Goal: Information Seeking & Learning: Learn about a topic

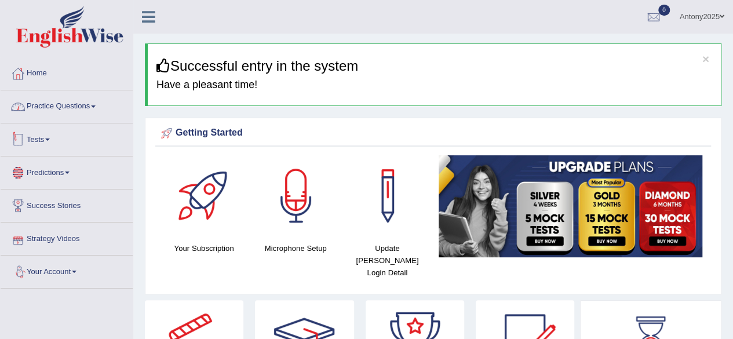
click at [90, 111] on link "Practice Questions" at bounding box center [67, 104] width 132 height 29
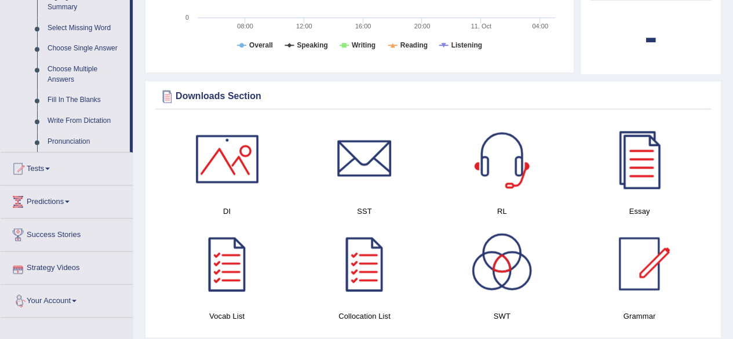
scroll to position [521, 0]
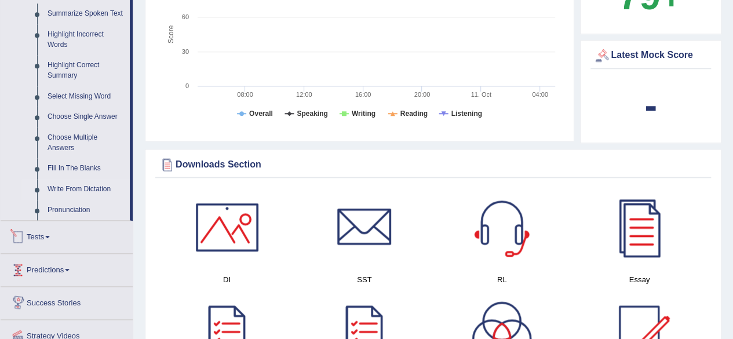
click at [65, 189] on link "Write From Dictation" at bounding box center [85, 189] width 87 height 21
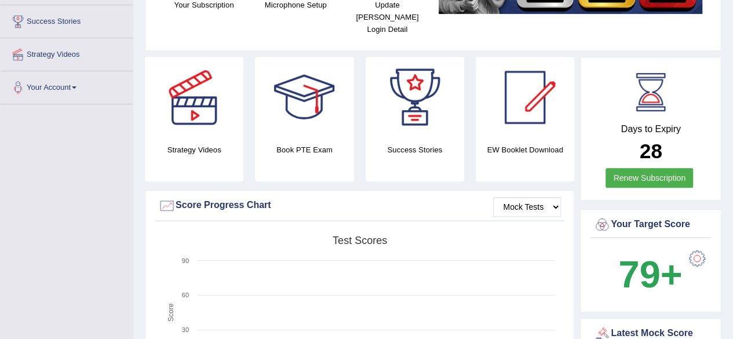
scroll to position [376, 0]
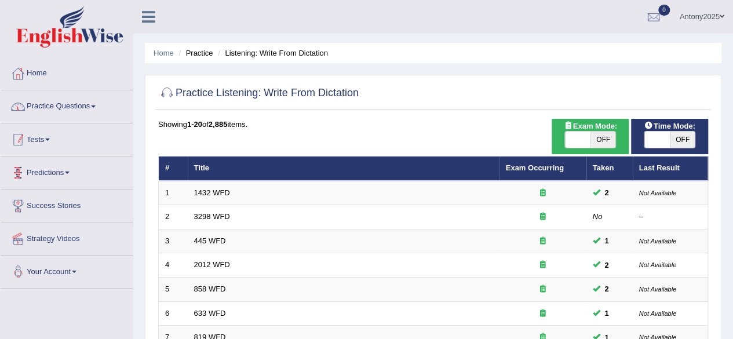
click at [75, 104] on link "Practice Questions" at bounding box center [67, 104] width 132 height 29
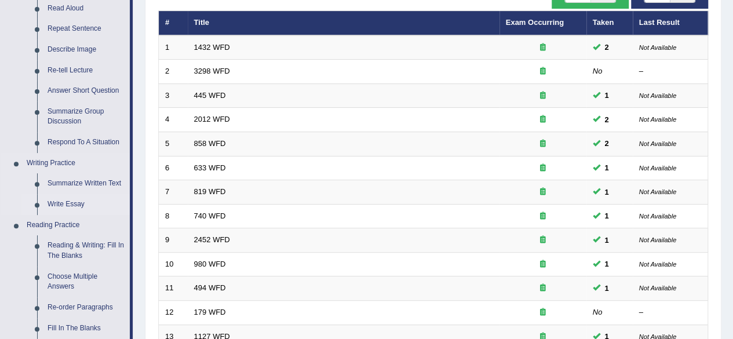
scroll to position [161, 0]
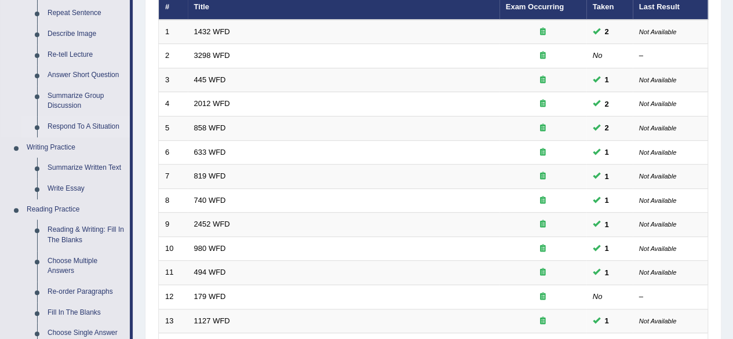
click at [64, 127] on link "Respond To A Situation" at bounding box center [85, 126] width 87 height 21
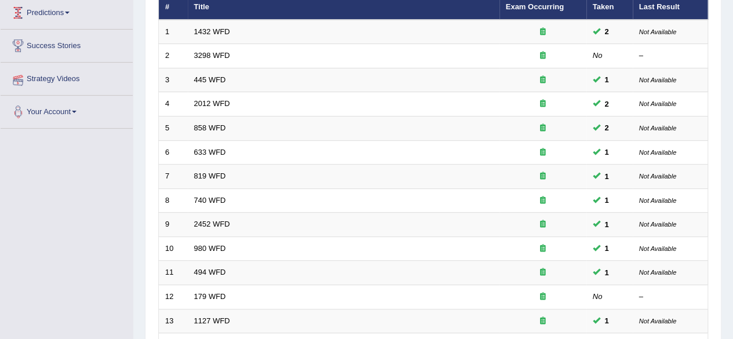
scroll to position [264, 0]
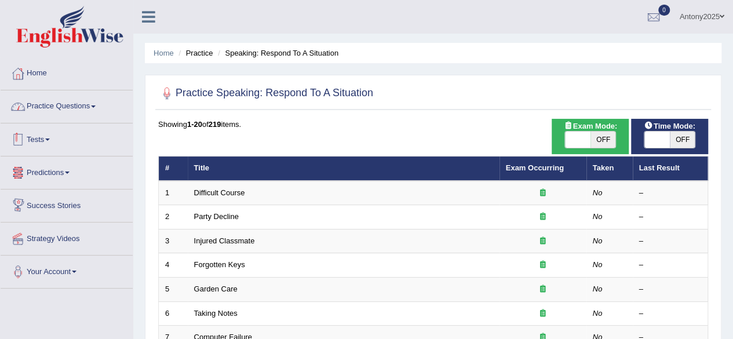
click at [81, 98] on link "Practice Questions" at bounding box center [67, 104] width 132 height 29
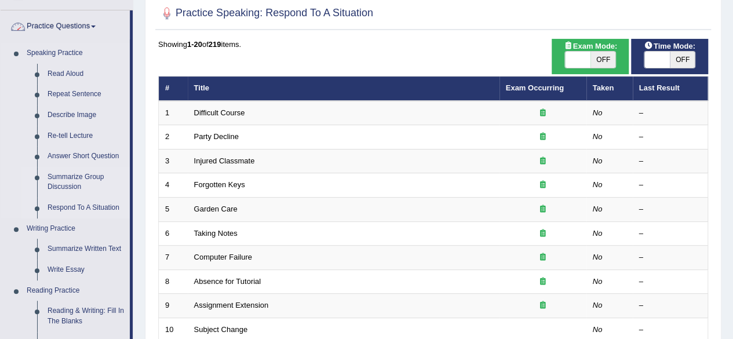
scroll to position [116, 0]
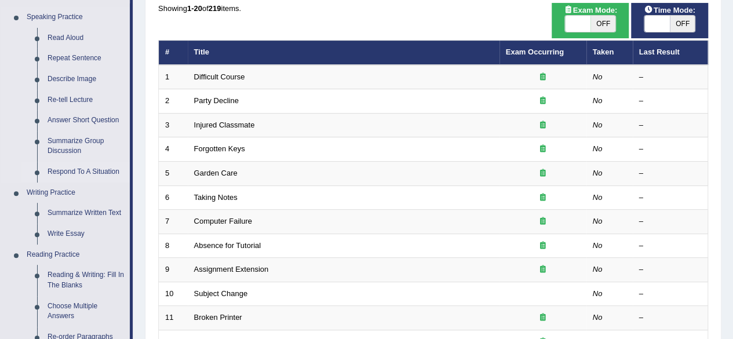
click at [78, 173] on link "Respond To A Situation" at bounding box center [85, 172] width 87 height 21
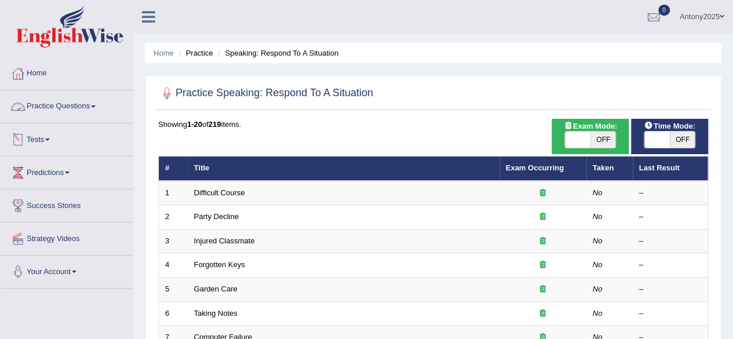
click at [97, 109] on link "Practice Questions" at bounding box center [67, 104] width 132 height 29
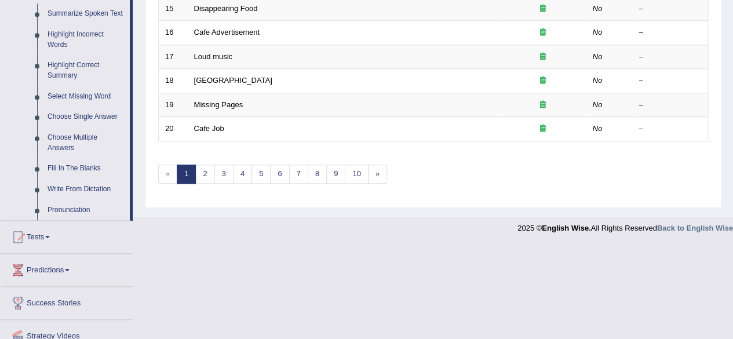
scroll to position [463, 0]
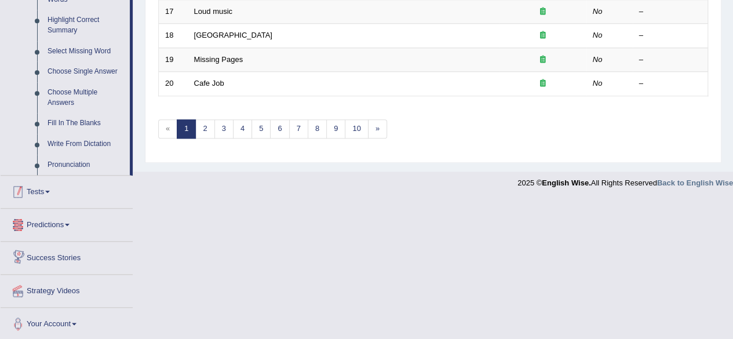
click at [50, 191] on span at bounding box center [47, 192] width 5 height 2
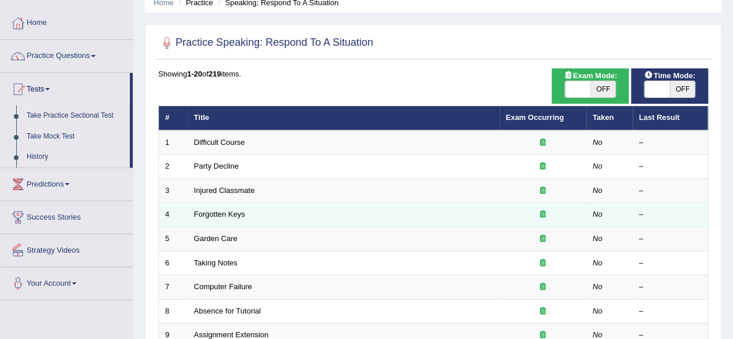
scroll to position [49, 0]
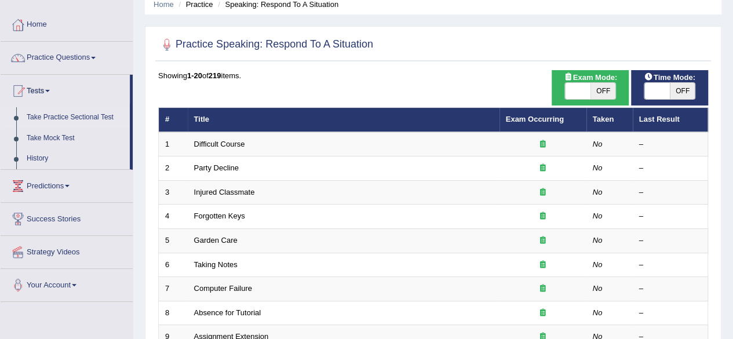
click at [69, 120] on link "Take Practice Sectional Test" at bounding box center [75, 117] width 108 height 21
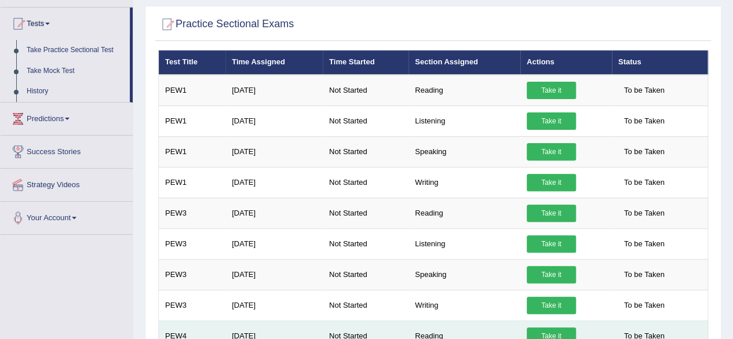
scroll to position [58, 0]
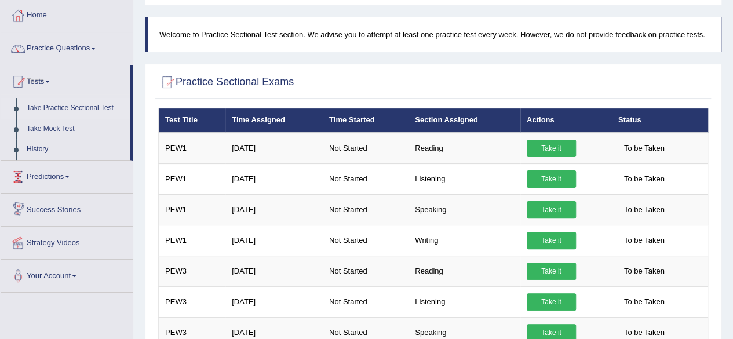
click at [69, 178] on link "Predictions" at bounding box center [67, 174] width 132 height 29
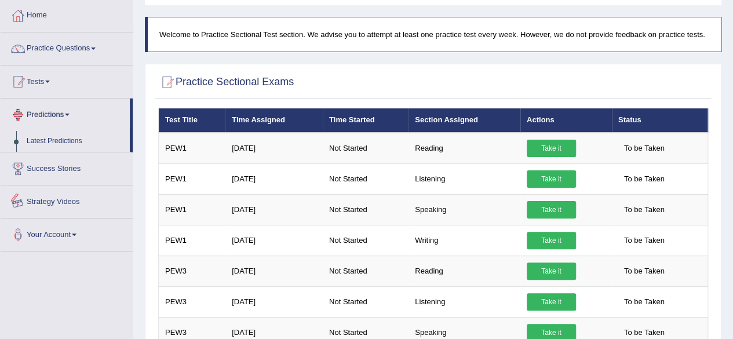
click at [73, 118] on link "Predictions" at bounding box center [65, 112] width 129 height 29
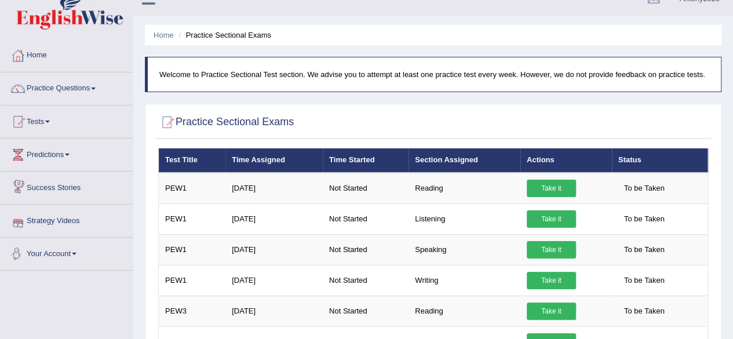
scroll to position [0, 0]
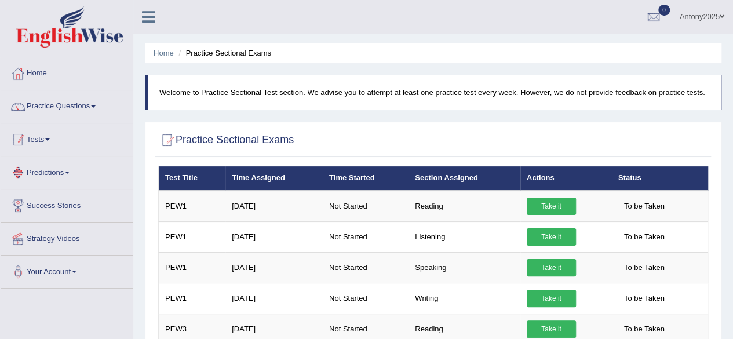
click at [50, 137] on link "Tests" at bounding box center [67, 137] width 132 height 29
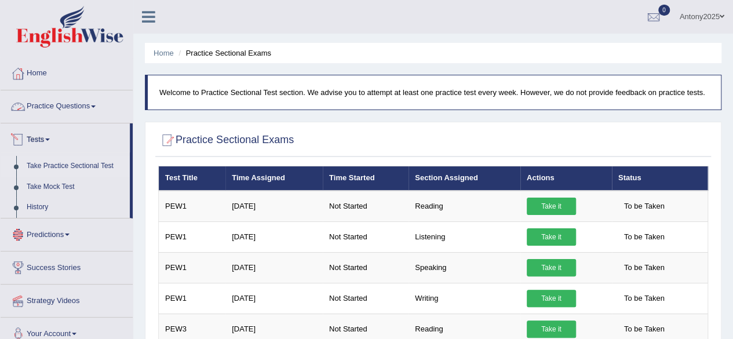
click at [46, 137] on link "Tests" at bounding box center [65, 137] width 129 height 29
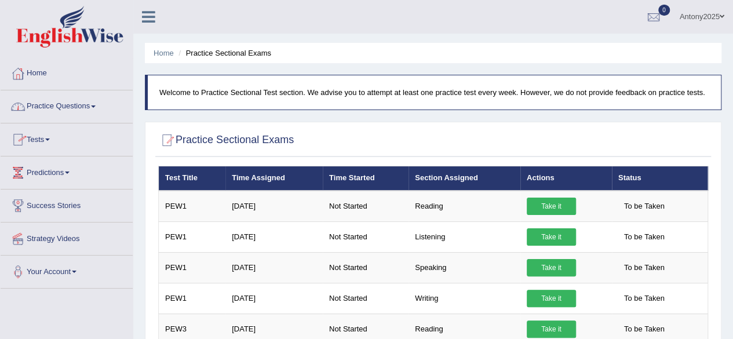
click at [97, 108] on link "Practice Questions" at bounding box center [67, 104] width 132 height 29
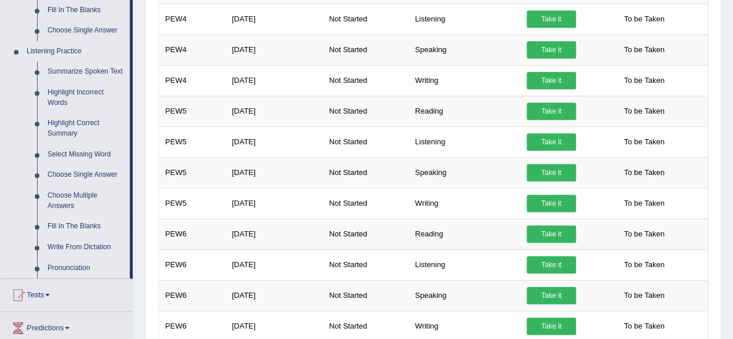
scroll to position [405, 0]
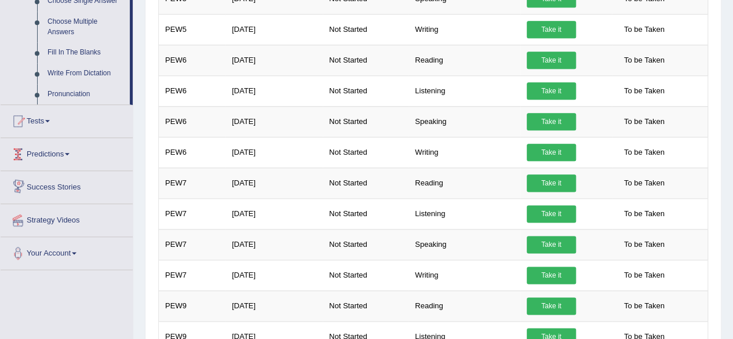
click at [63, 154] on link "Predictions" at bounding box center [67, 152] width 132 height 29
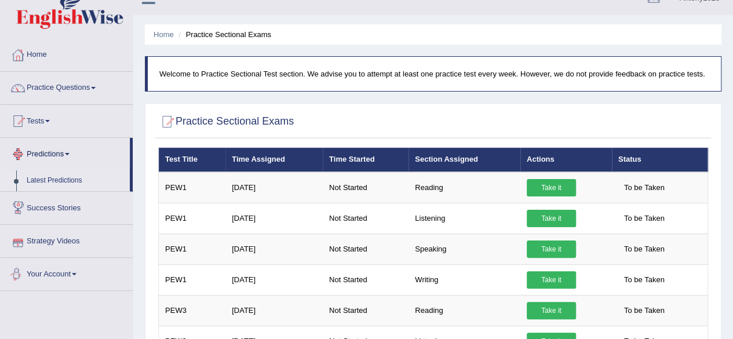
scroll to position [0, 0]
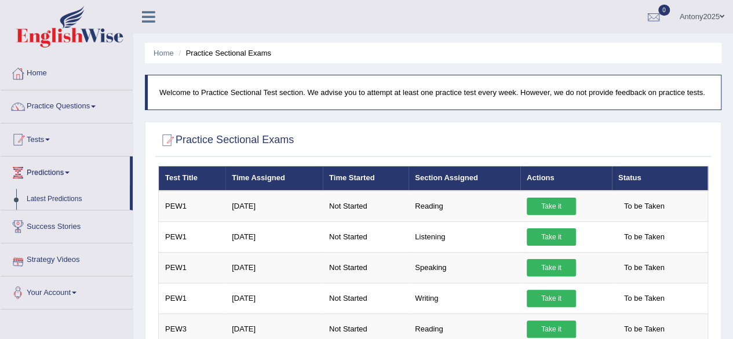
click at [48, 136] on link "Tests" at bounding box center [67, 137] width 132 height 29
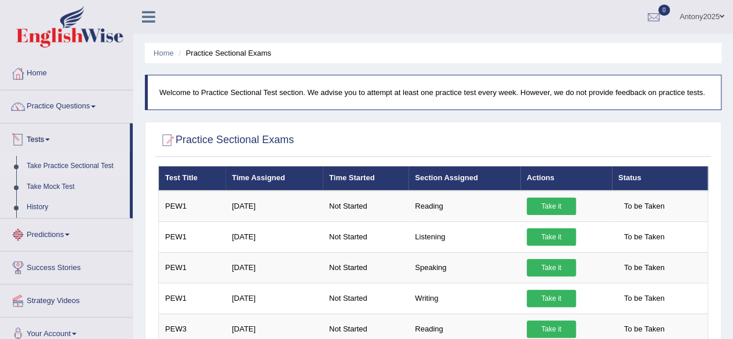
scroll to position [58, 0]
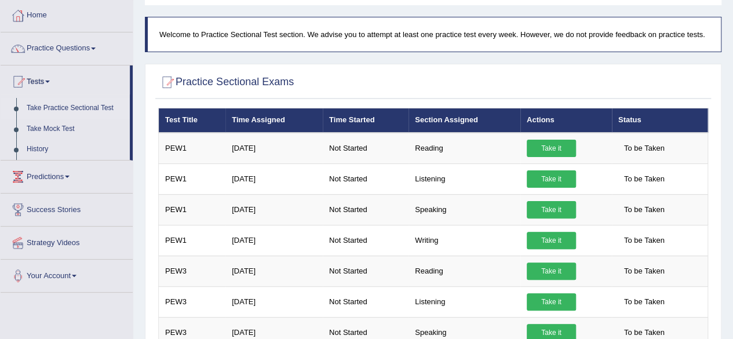
click at [79, 108] on link "Take Practice Sectional Test" at bounding box center [75, 108] width 108 height 21
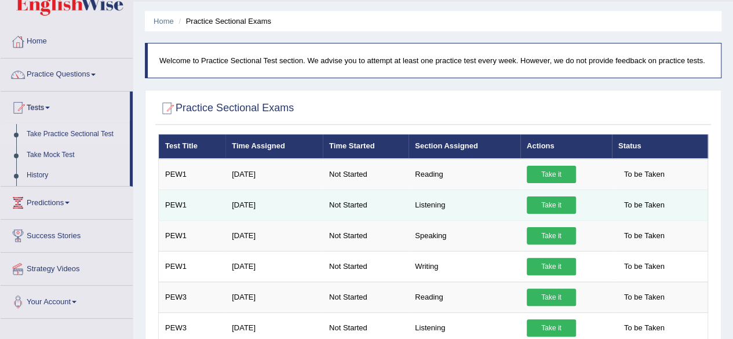
scroll to position [58, 0]
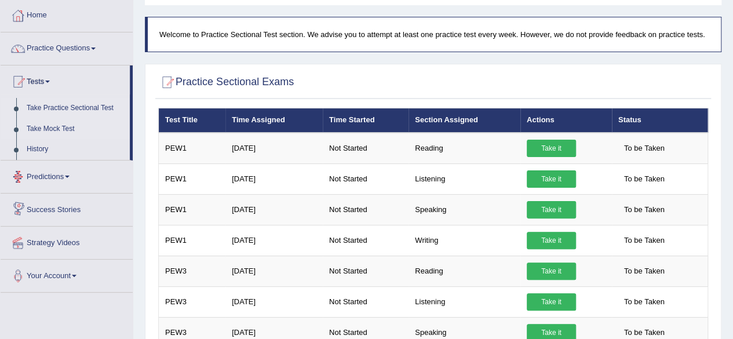
click at [43, 127] on link "Take Mock Test" at bounding box center [75, 129] width 108 height 21
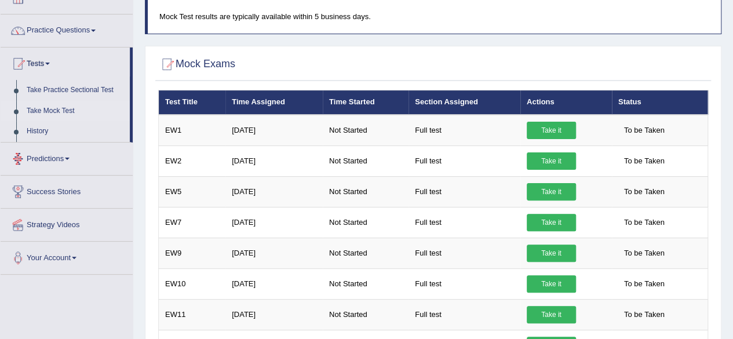
scroll to position [58, 0]
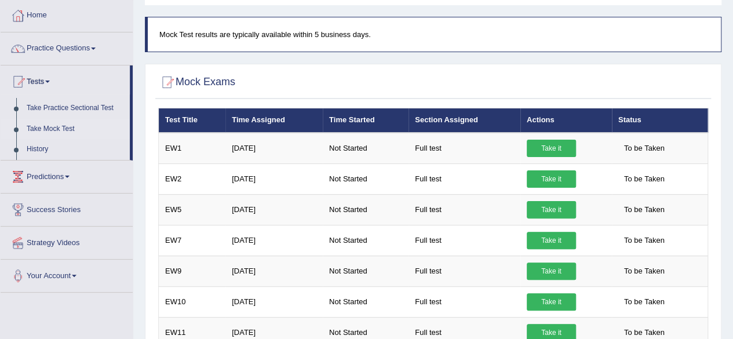
click at [66, 175] on link "Predictions" at bounding box center [67, 174] width 132 height 29
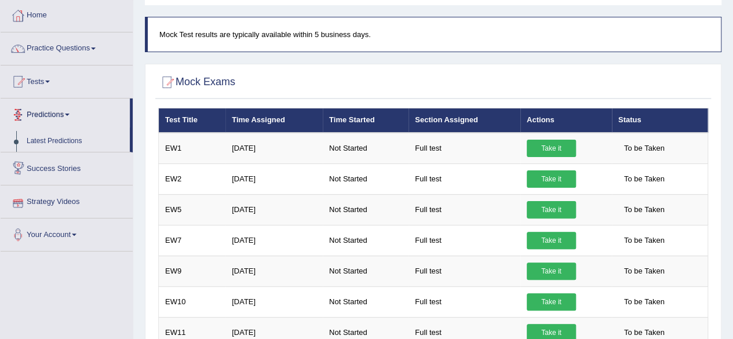
click at [73, 118] on link "Predictions" at bounding box center [65, 112] width 129 height 29
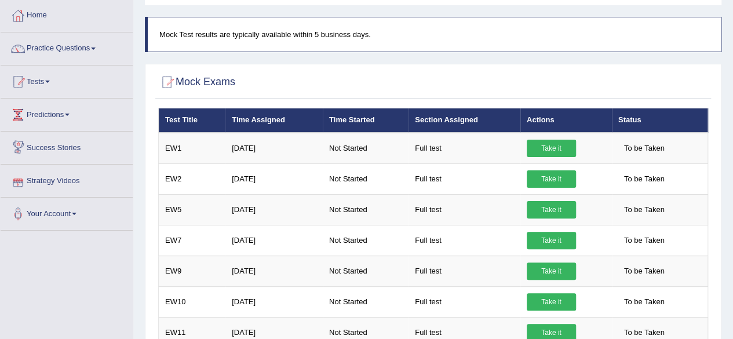
click at [74, 118] on link "Predictions" at bounding box center [67, 112] width 132 height 29
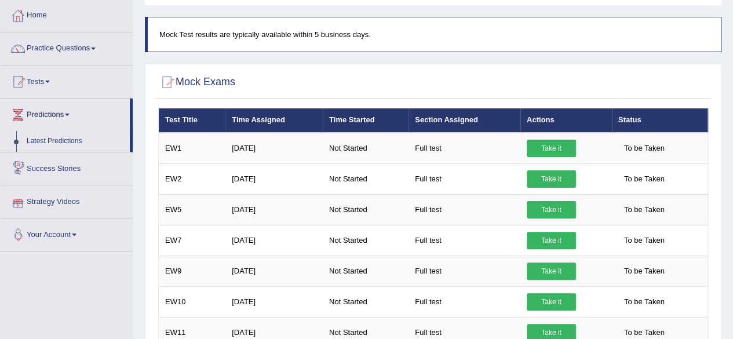
scroll to position [116, 0]
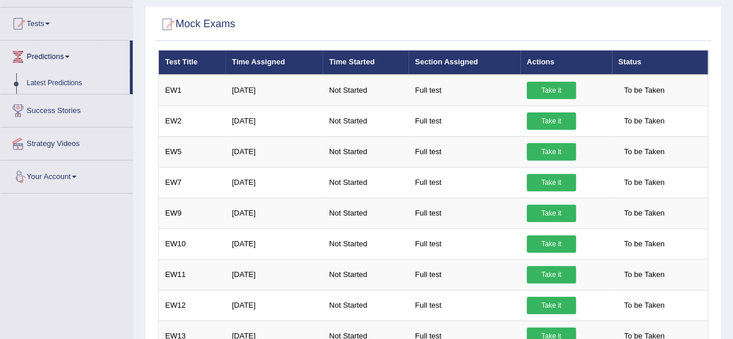
click at [74, 175] on link "Your Account" at bounding box center [67, 174] width 132 height 29
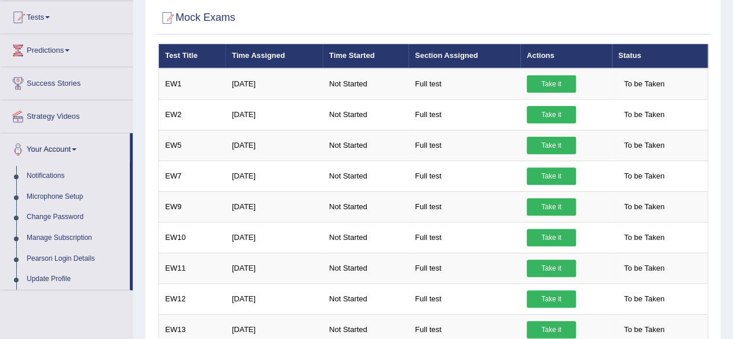
scroll to position [58, 0]
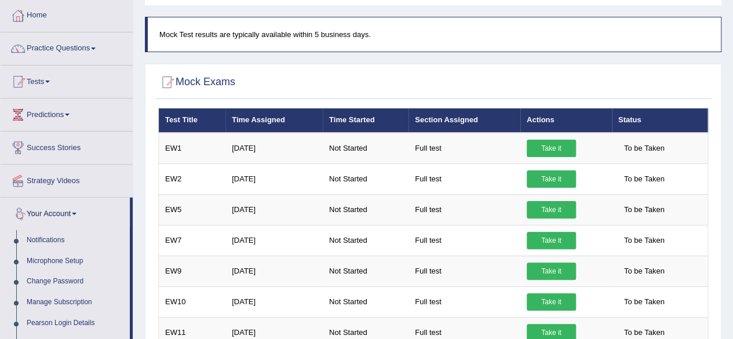
click at [76, 213] on span at bounding box center [74, 214] width 5 height 2
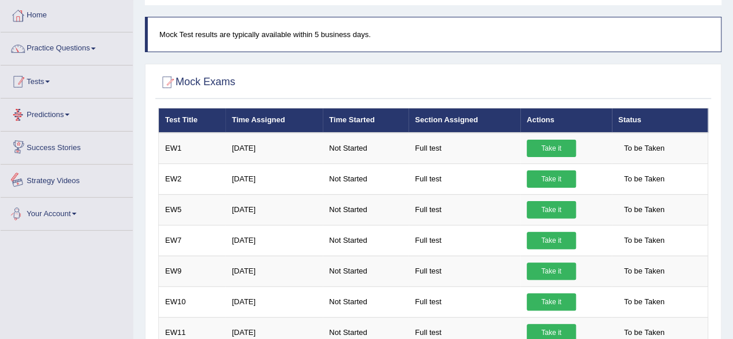
click at [50, 85] on link "Tests" at bounding box center [67, 79] width 132 height 29
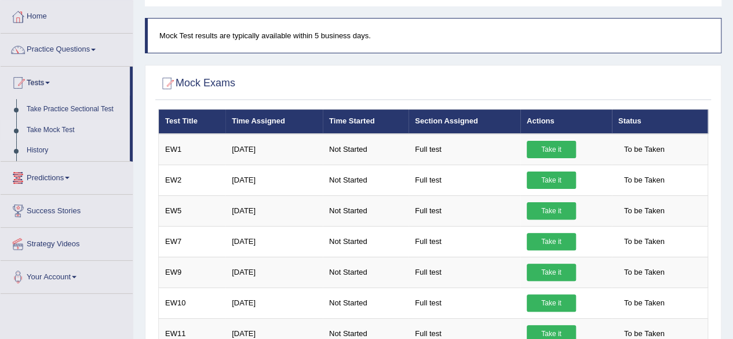
scroll to position [0, 0]
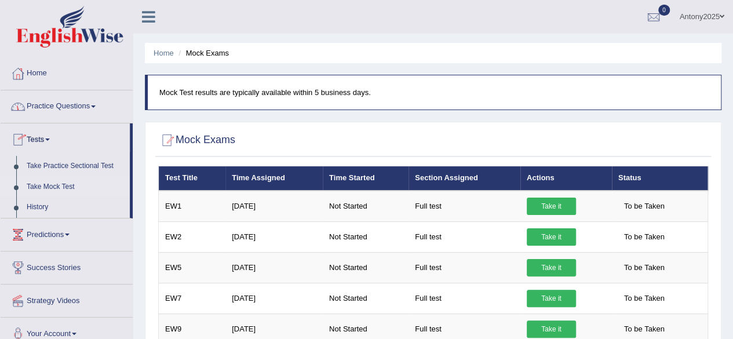
click at [83, 109] on link "Practice Questions" at bounding box center [67, 104] width 132 height 29
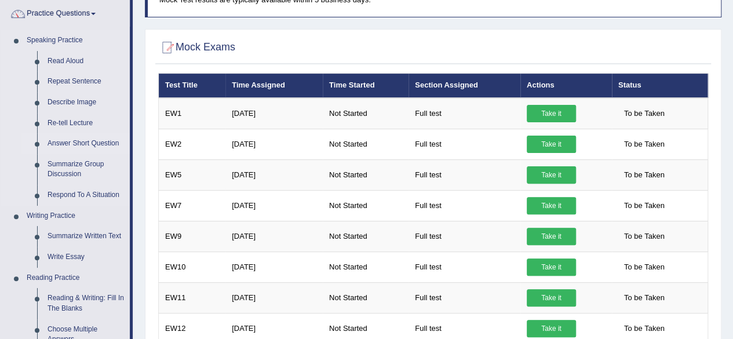
scroll to position [58, 0]
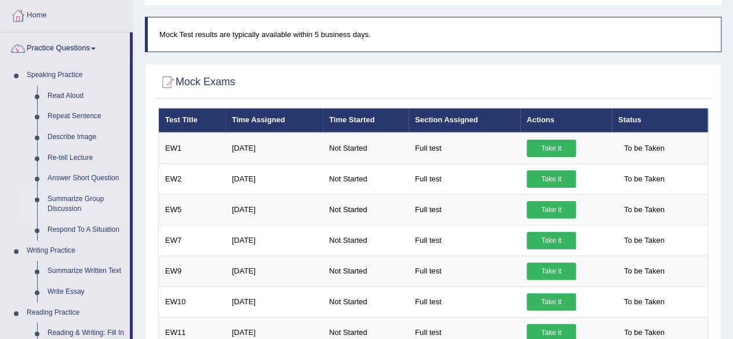
click at [75, 196] on link "Summarize Group Discussion" at bounding box center [85, 204] width 87 height 31
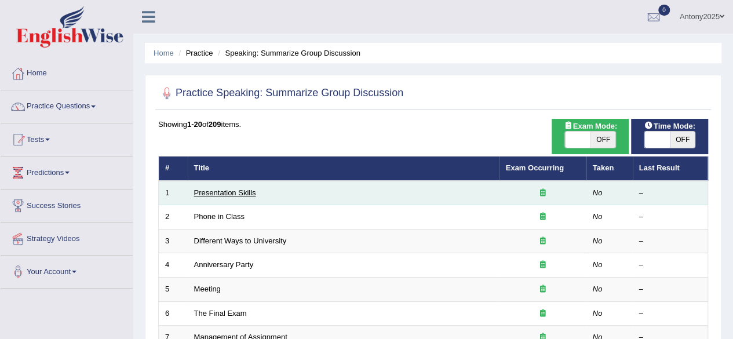
click at [240, 188] on link "Presentation Skills" at bounding box center [225, 192] width 62 height 9
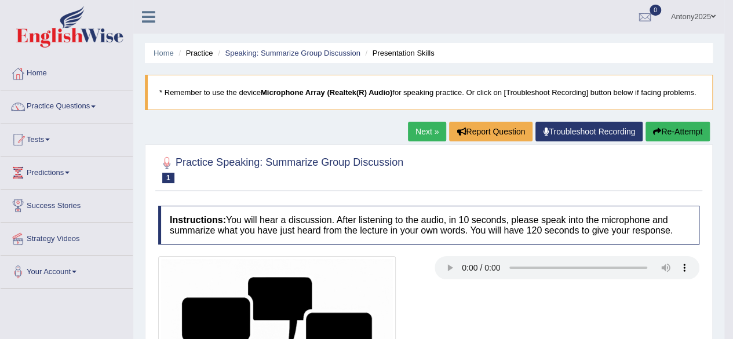
scroll to position [58, 0]
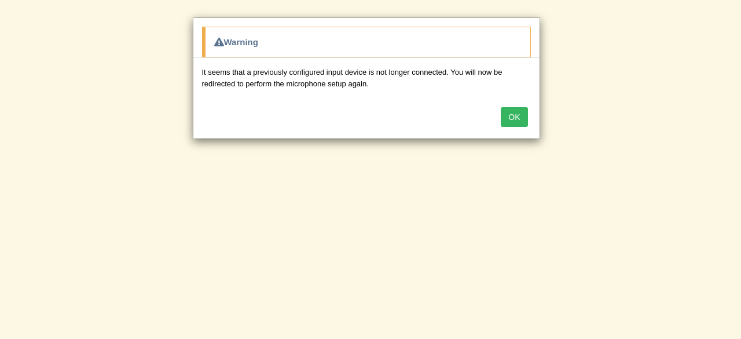
click at [517, 118] on button "OK" at bounding box center [514, 117] width 27 height 20
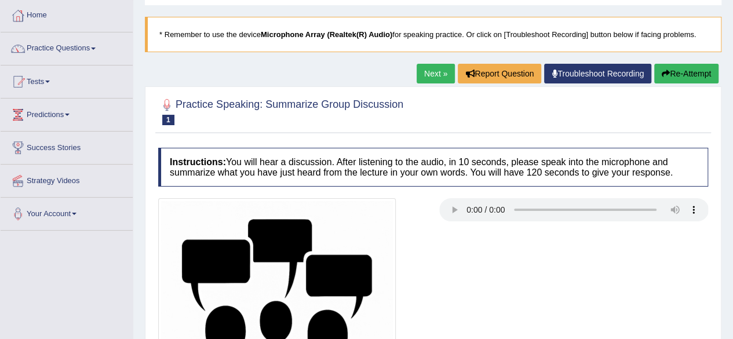
scroll to position [50, 0]
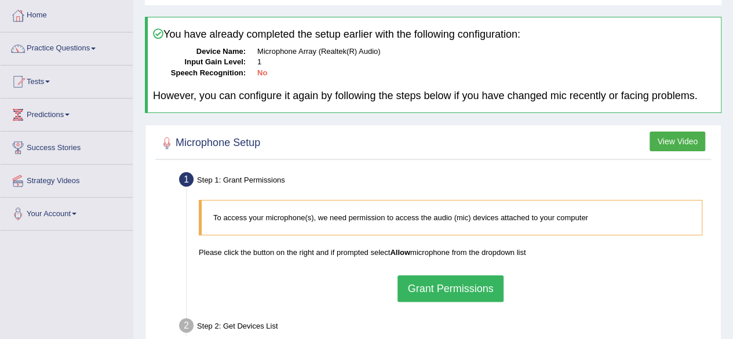
scroll to position [116, 0]
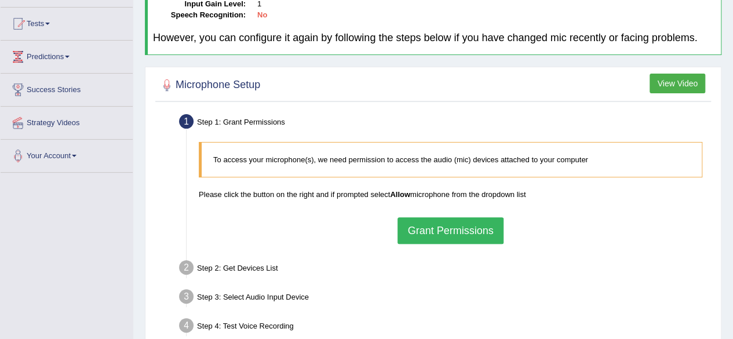
click at [431, 223] on button "Grant Permissions" at bounding box center [449, 230] width 105 height 27
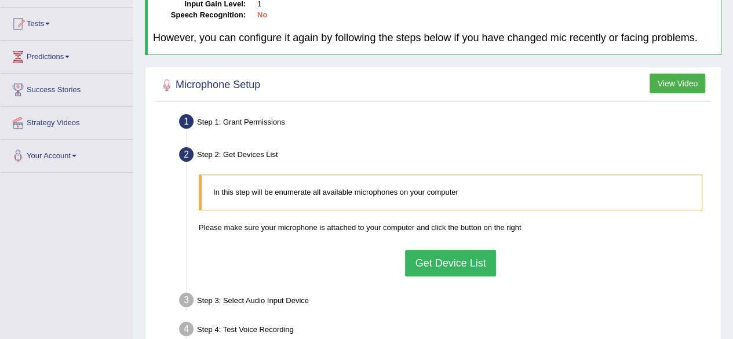
click at [463, 264] on button "Get Device List" at bounding box center [450, 263] width 90 height 27
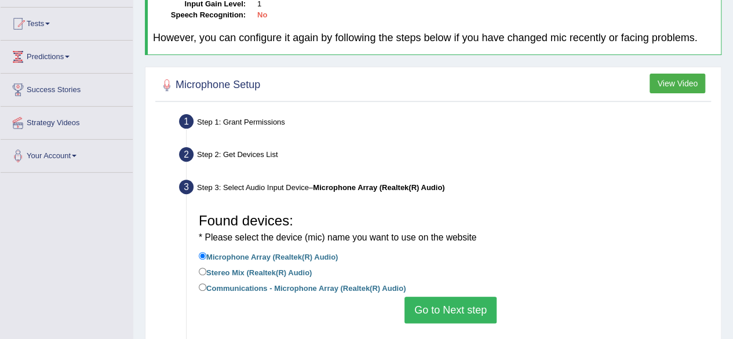
scroll to position [174, 0]
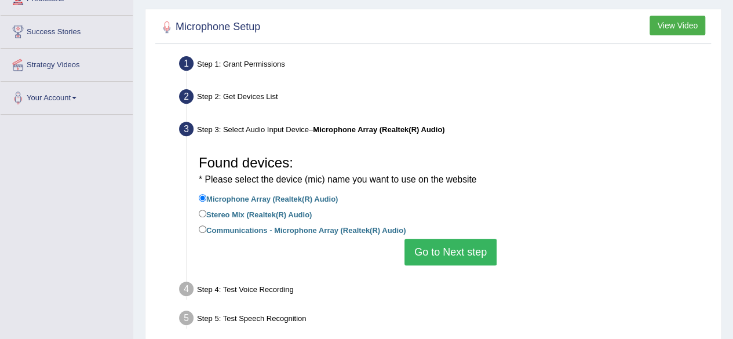
click at [433, 250] on button "Go to Next step" at bounding box center [450, 252] width 92 height 27
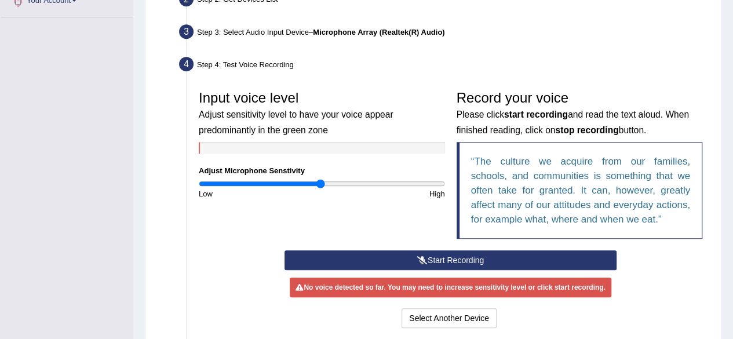
scroll to position [290, 0]
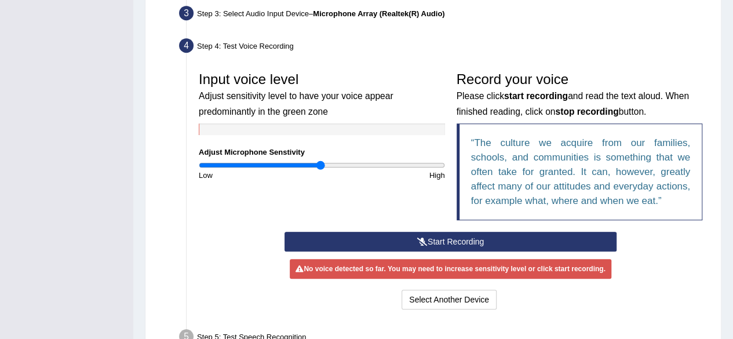
click at [456, 240] on button "Start Recording" at bounding box center [450, 242] width 332 height 20
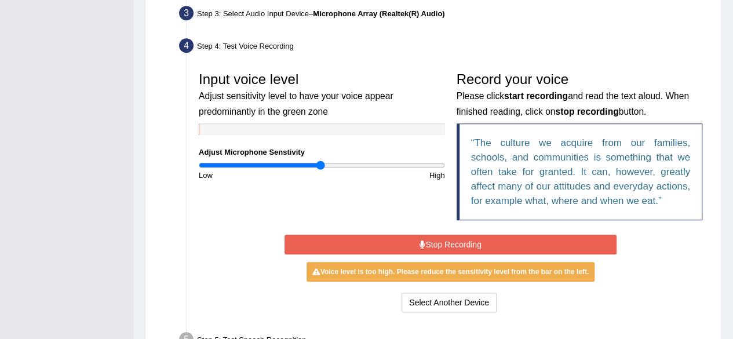
click at [442, 236] on button "Stop Recording" at bounding box center [450, 245] width 332 height 20
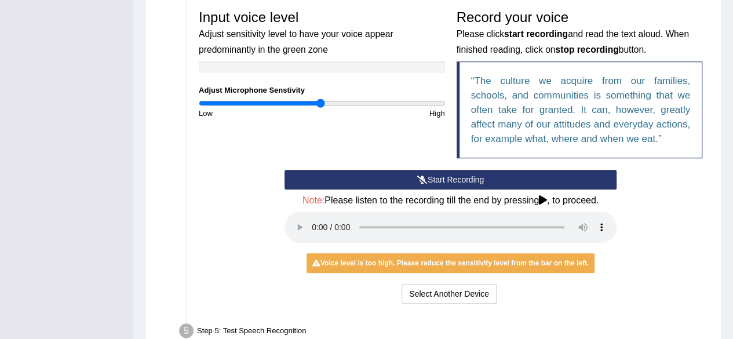
scroll to position [352, 0]
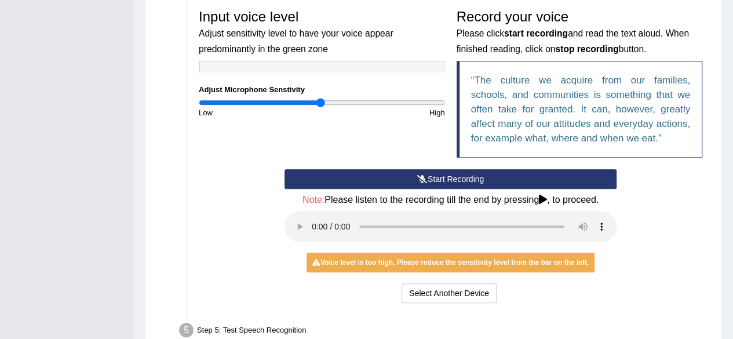
click at [433, 175] on button "Start Recording" at bounding box center [450, 179] width 332 height 20
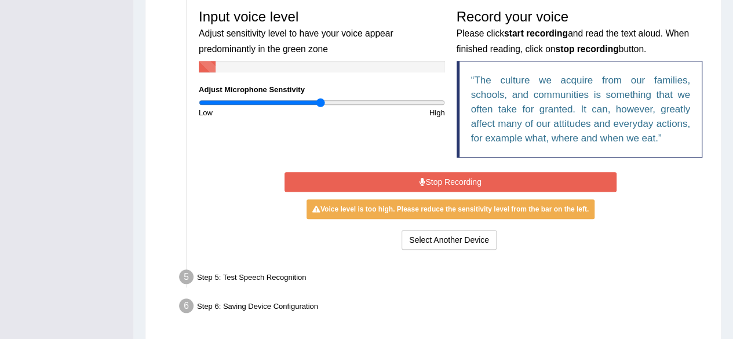
click at [439, 176] on button "Stop Recording" at bounding box center [450, 182] width 332 height 20
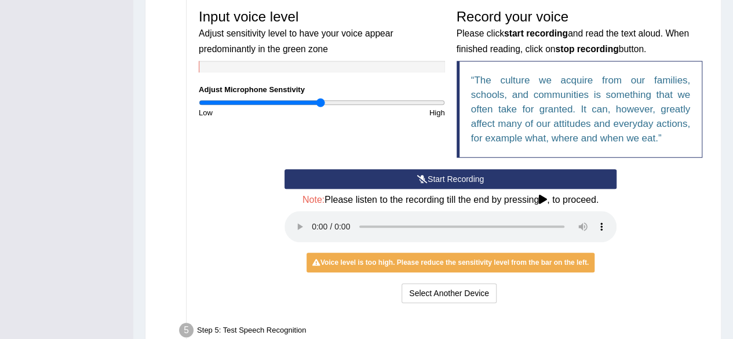
click at [388, 170] on button "Start Recording" at bounding box center [450, 179] width 332 height 20
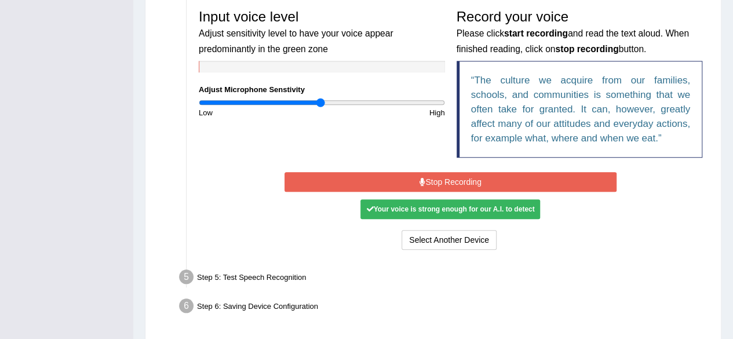
click at [432, 182] on button "Stop Recording" at bounding box center [450, 182] width 332 height 20
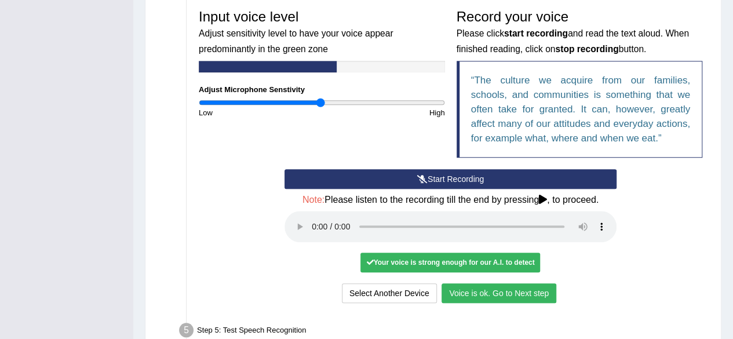
click at [493, 287] on button "Voice is ok. Go to Next step" at bounding box center [498, 293] width 115 height 20
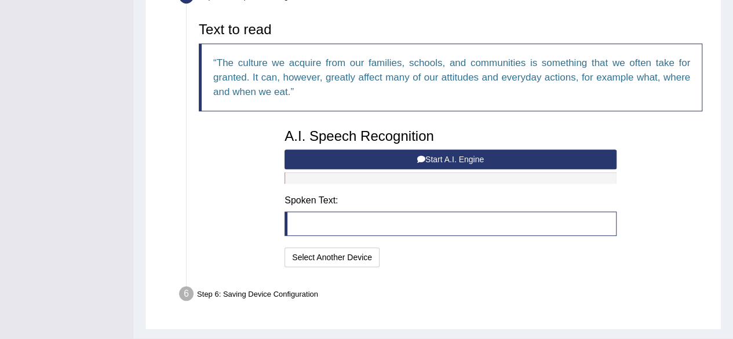
scroll to position [377, 0]
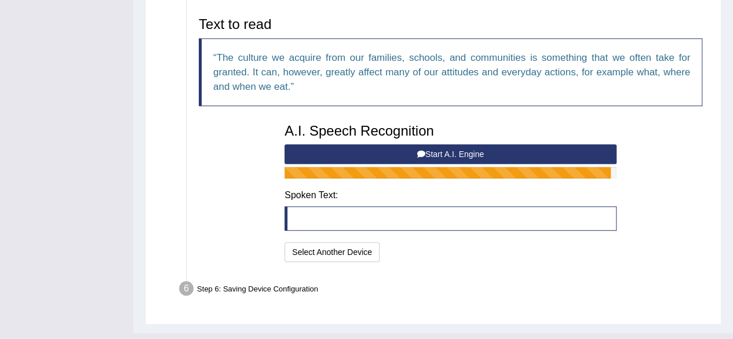
click at [334, 213] on blockquote at bounding box center [450, 218] width 332 height 24
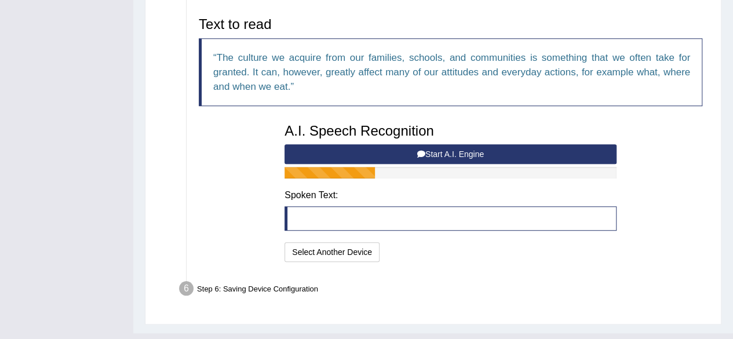
click at [472, 158] on button "Start A.I. Engine" at bounding box center [450, 154] width 332 height 20
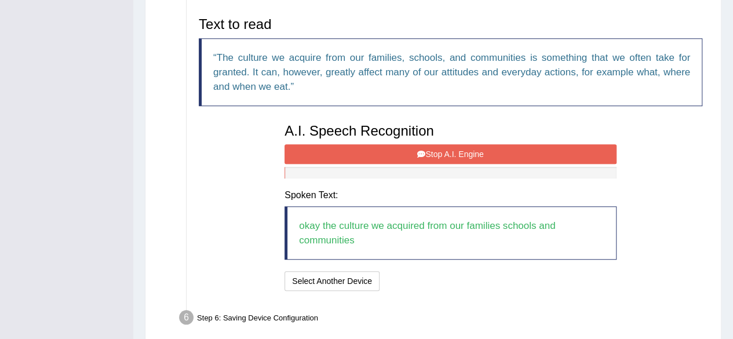
click at [439, 151] on button "Stop A.I. Engine" at bounding box center [450, 154] width 332 height 20
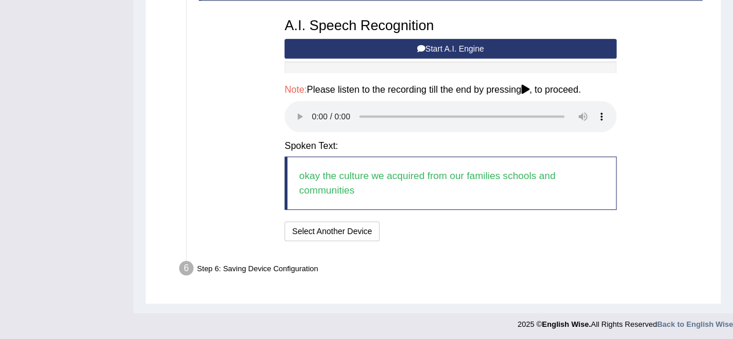
scroll to position [482, 0]
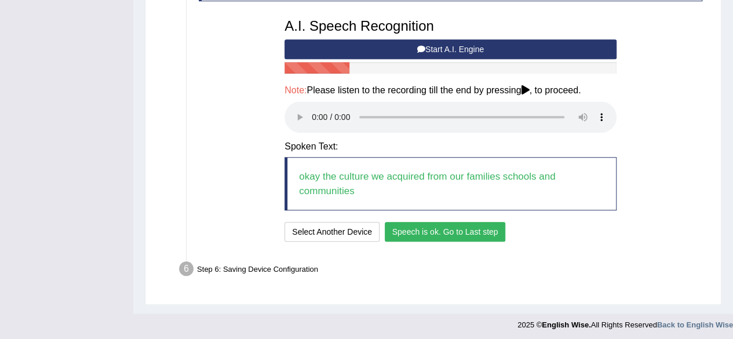
click at [435, 225] on button "Speech is ok. Go to Last step" at bounding box center [445, 232] width 121 height 20
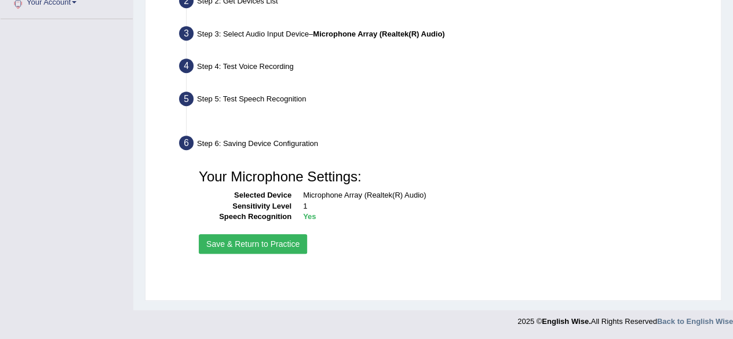
scroll to position [269, 0]
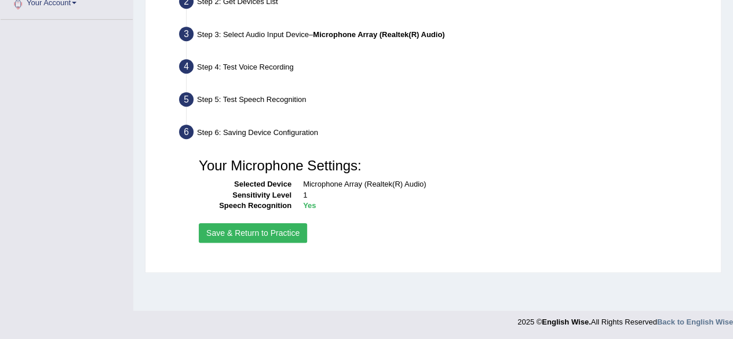
click at [249, 228] on button "Save & Return to Practice" at bounding box center [253, 233] width 108 height 20
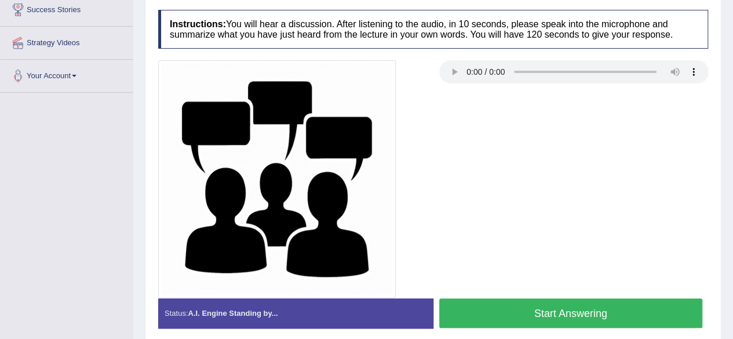
scroll to position [189, 0]
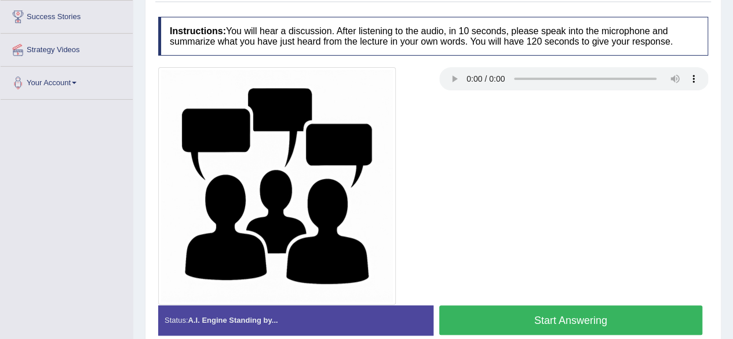
click at [526, 330] on button "Start Answering" at bounding box center [570, 320] width 263 height 30
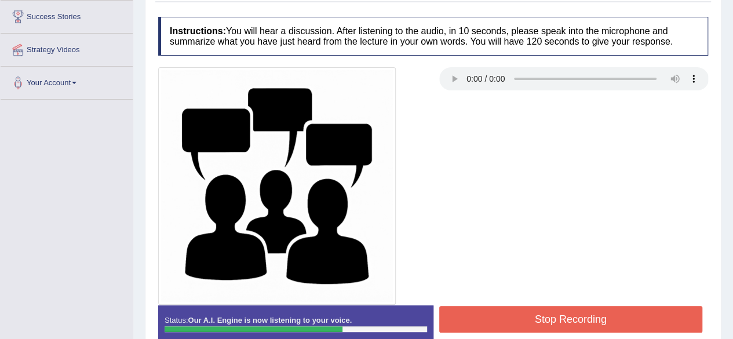
click at [547, 323] on button "Stop Recording" at bounding box center [570, 319] width 263 height 27
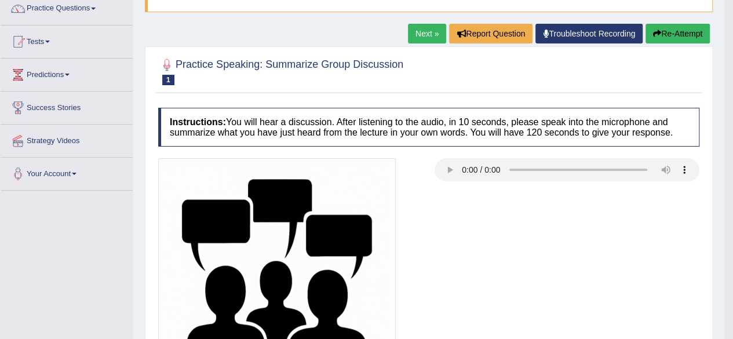
scroll to position [0, 0]
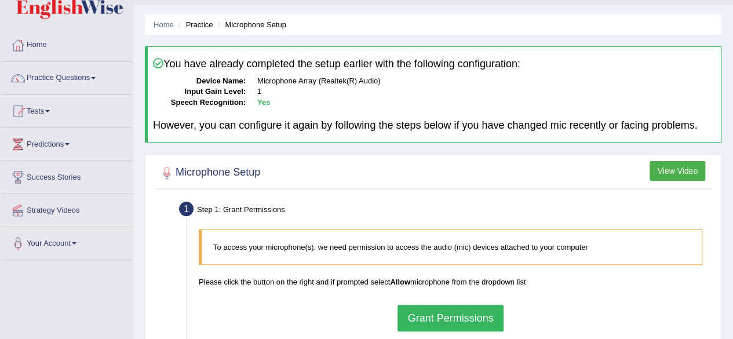
scroll to position [27, 0]
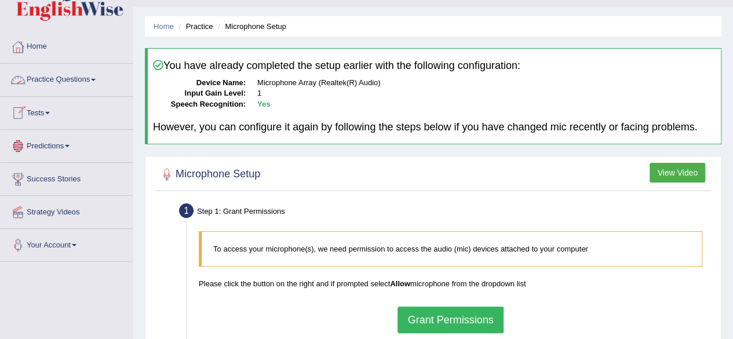
click at [89, 78] on link "Practice Questions" at bounding box center [67, 78] width 132 height 29
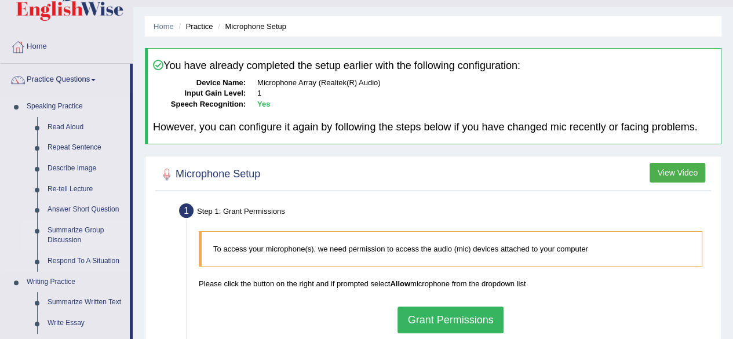
click at [75, 229] on link "Summarize Group Discussion" at bounding box center [85, 235] width 87 height 31
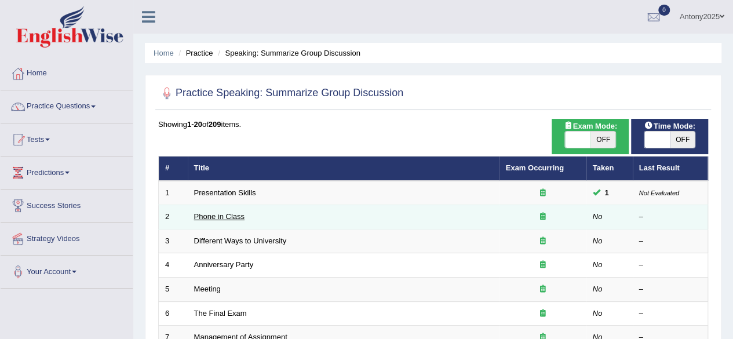
click at [228, 214] on link "Phone in Class" at bounding box center [219, 216] width 50 height 9
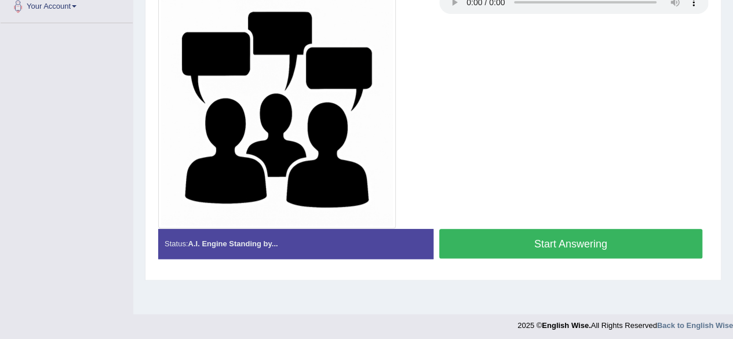
scroll to position [269, 0]
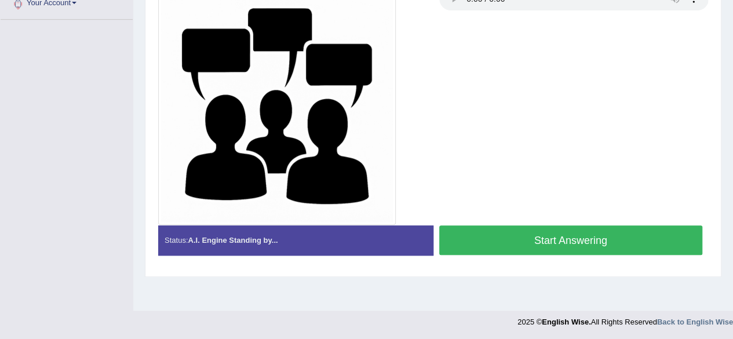
click at [570, 243] on button "Start Answering" at bounding box center [570, 240] width 263 height 30
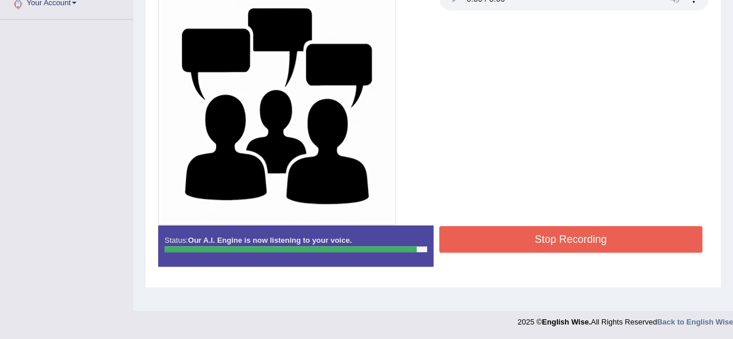
click at [552, 240] on button "Stop Recording" at bounding box center [570, 239] width 263 height 27
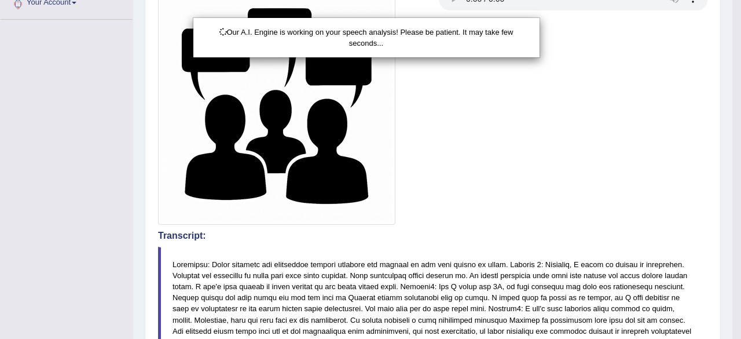
click at [732, 299] on div "Our A.I. Engine is working on your speech analysis! Please be patient. It may t…" at bounding box center [370, 169] width 741 height 339
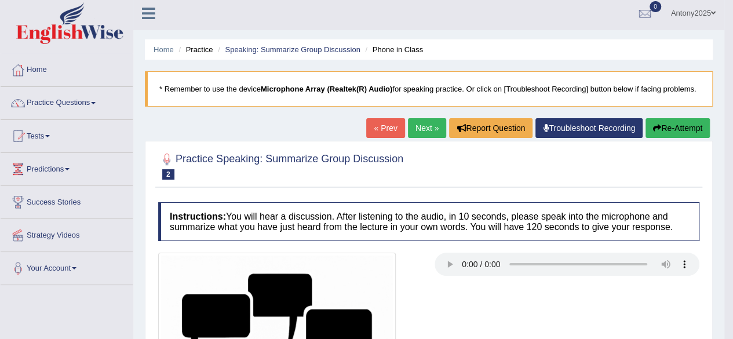
scroll to position [2, 0]
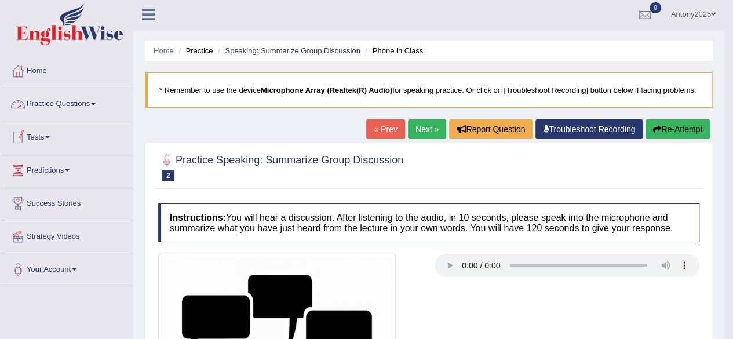
click at [96, 104] on span at bounding box center [93, 104] width 5 height 2
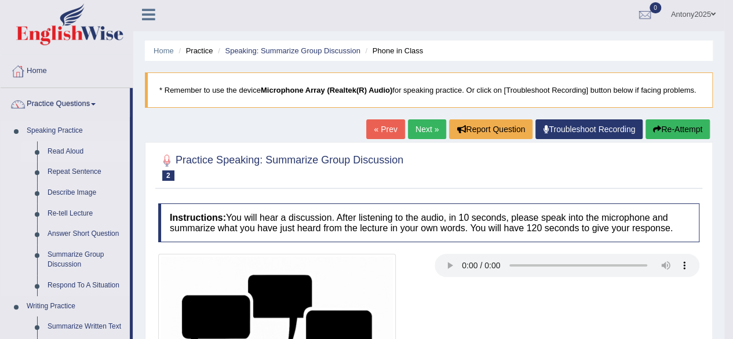
drag, startPoint x: 130, startPoint y: 123, endPoint x: 127, endPoint y: 152, distance: 29.1
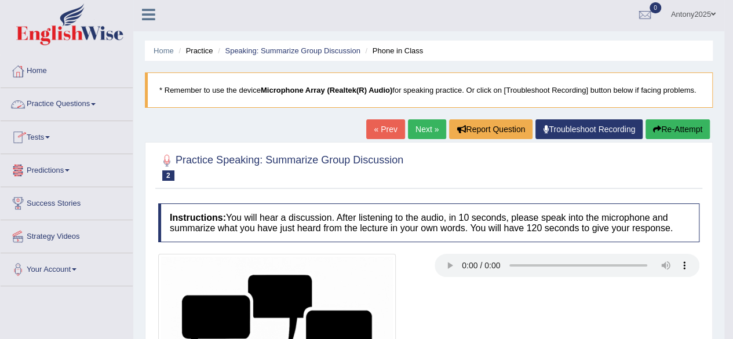
click at [67, 107] on link "Practice Questions" at bounding box center [67, 102] width 132 height 29
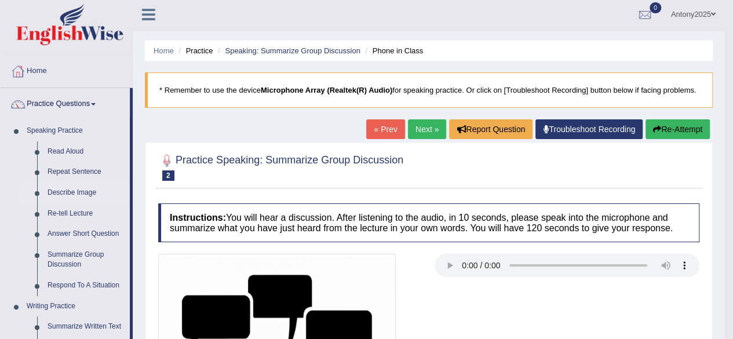
drag, startPoint x: 131, startPoint y: 166, endPoint x: 132, endPoint y: 181, distance: 15.7
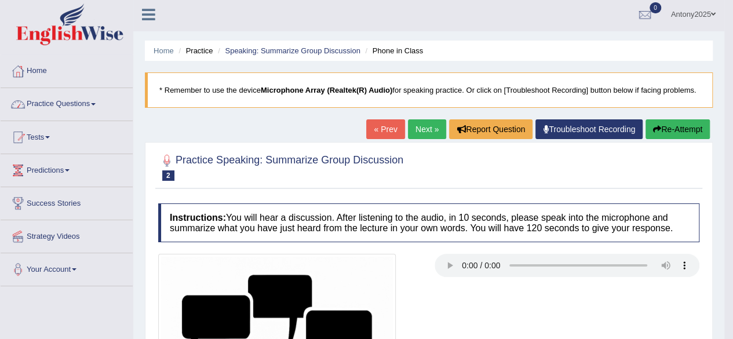
click at [77, 99] on link "Practice Questions" at bounding box center [67, 102] width 132 height 29
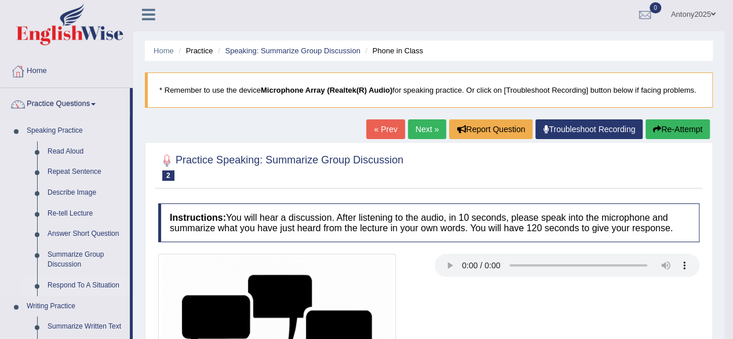
click at [68, 281] on link "Respond To A Situation" at bounding box center [85, 285] width 87 height 21
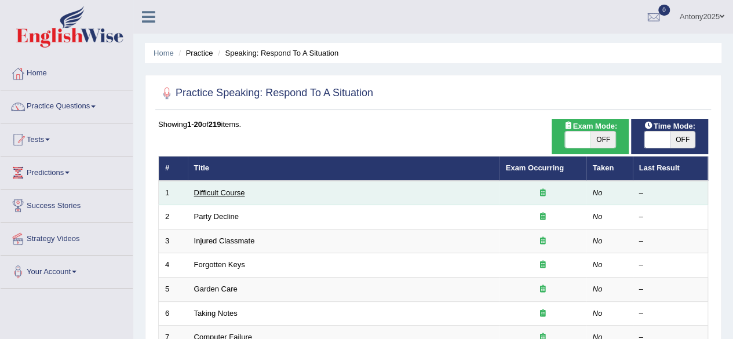
click at [234, 192] on link "Difficult Course" at bounding box center [219, 192] width 51 height 9
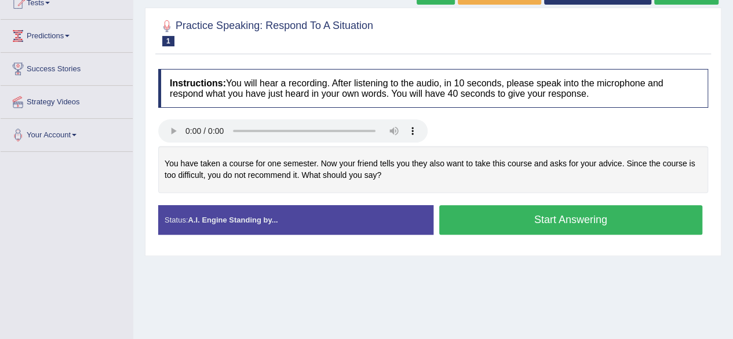
scroll to position [139, 0]
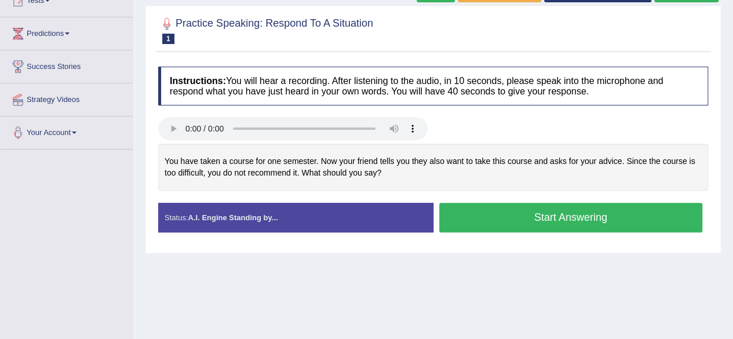
click at [345, 224] on div "Status: A.I. Engine Standing by..." at bounding box center [295, 218] width 275 height 30
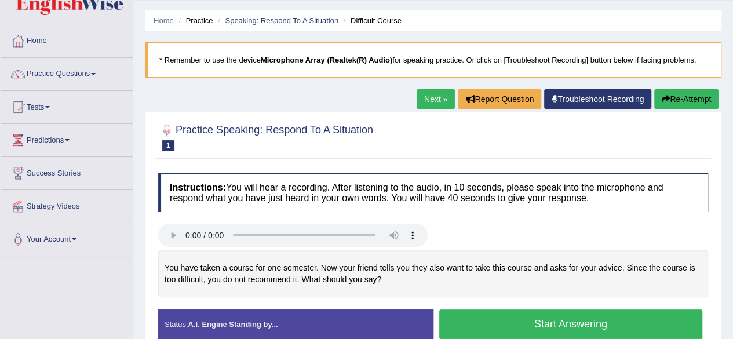
scroll to position [23, 0]
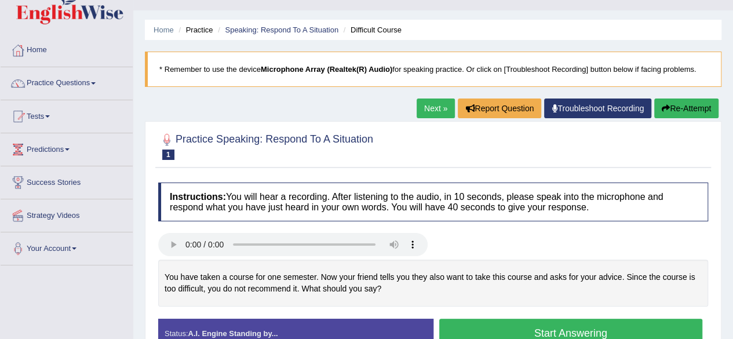
click at [549, 326] on button "Start Answering" at bounding box center [570, 334] width 263 height 30
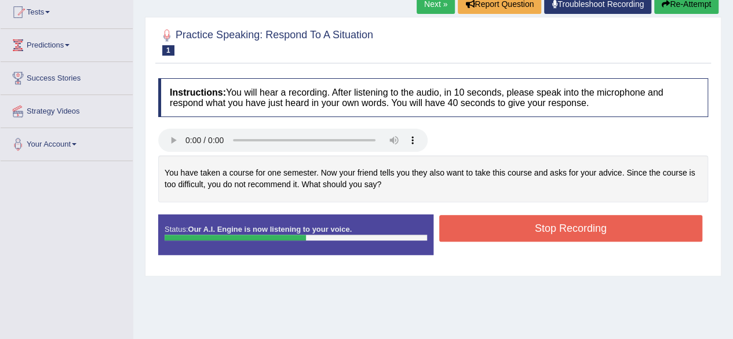
scroll to position [139, 0]
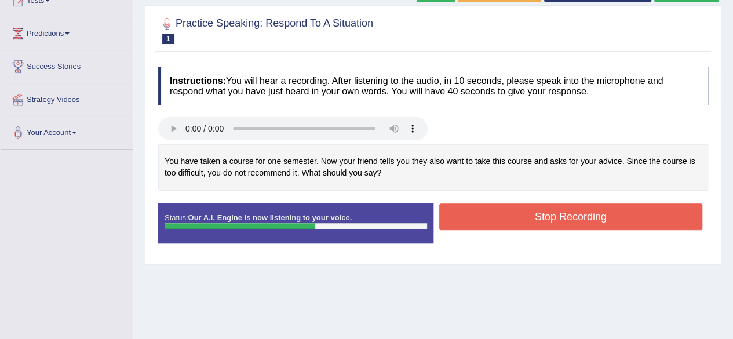
click at [581, 222] on button "Stop Recording" at bounding box center [570, 216] width 263 height 27
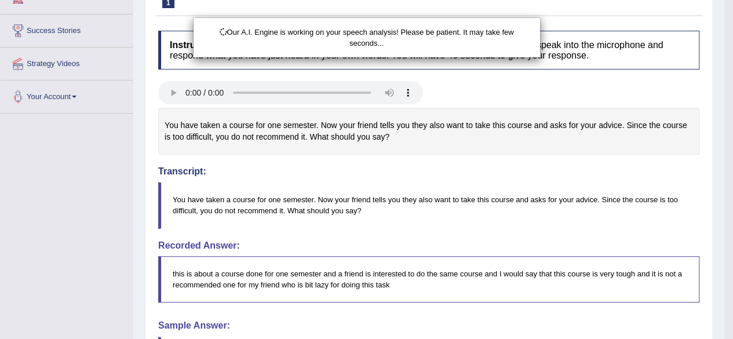
click at [732, 334] on div "Our A.I. Engine is working on your speech analysis! Please be patient. It may t…" at bounding box center [366, 169] width 733 height 339
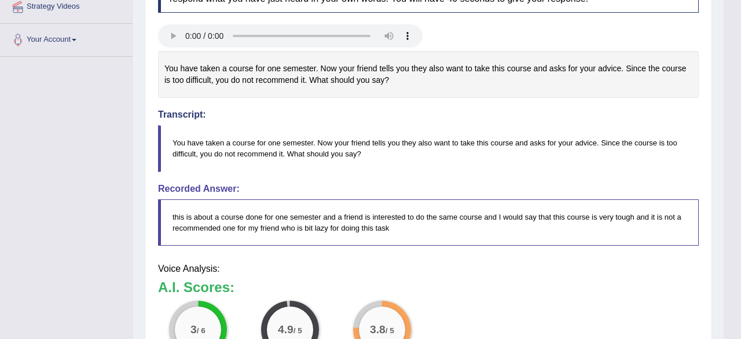
click at [0, 0] on div "Updating answer..." at bounding box center [0, 0] width 0 height 0
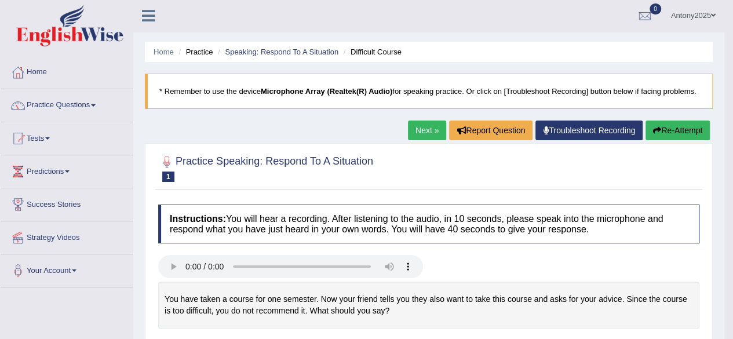
scroll to position [0, 0]
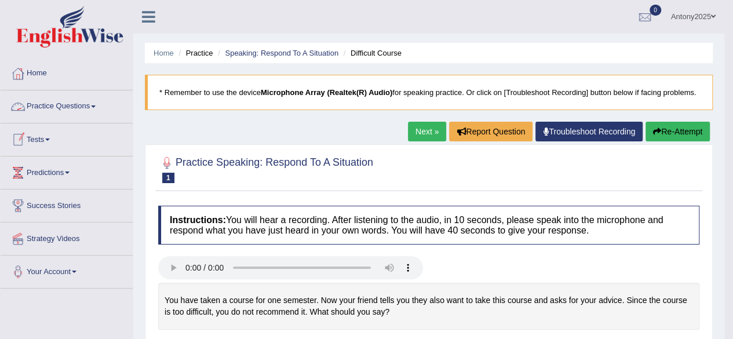
click at [96, 106] on span at bounding box center [93, 106] width 5 height 2
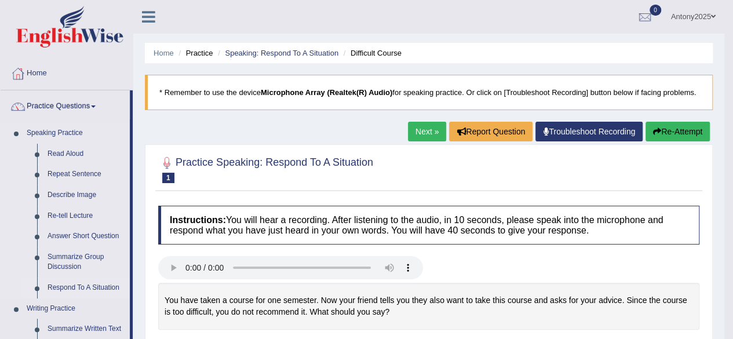
click at [91, 287] on link "Respond To A Situation" at bounding box center [85, 287] width 87 height 21
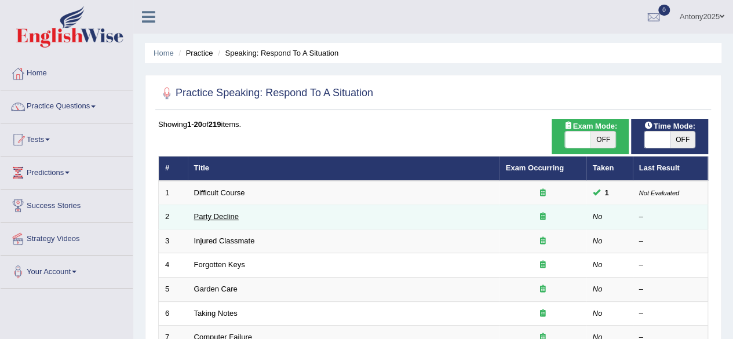
click at [228, 216] on link "Party Decline" at bounding box center [216, 216] width 45 height 9
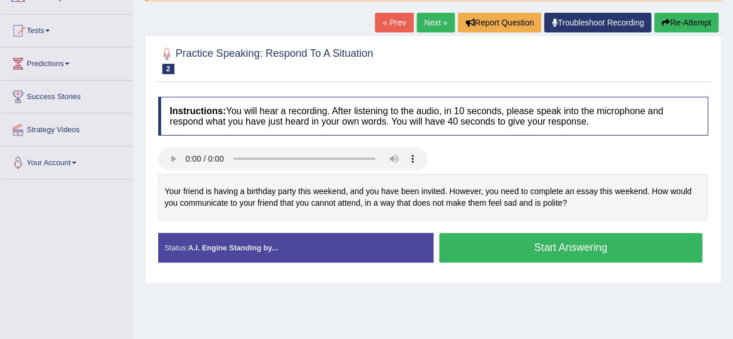
scroll to position [108, 0]
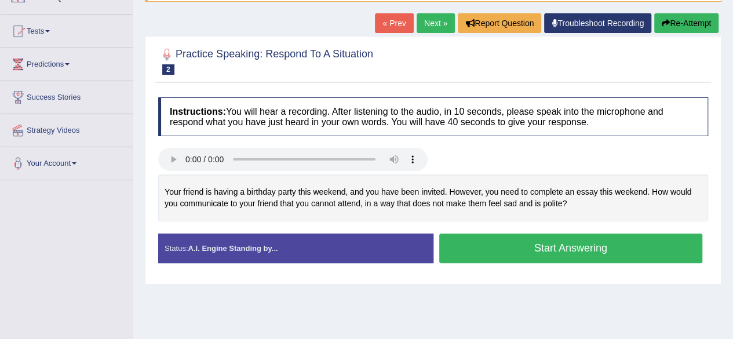
drag, startPoint x: 569, startPoint y: 203, endPoint x: 386, endPoint y: 201, distance: 183.0
click at [386, 201] on div "Your friend is having a birthday party this weekend, and you have been invited.…" at bounding box center [433, 197] width 550 height 47
drag, startPoint x: 163, startPoint y: 188, endPoint x: 296, endPoint y: 206, distance: 133.8
click at [296, 206] on div "Your friend is having a birthday party this weekend, and you have been invited.…" at bounding box center [433, 197] width 550 height 47
click at [508, 241] on button "Start Answering" at bounding box center [570, 248] width 263 height 30
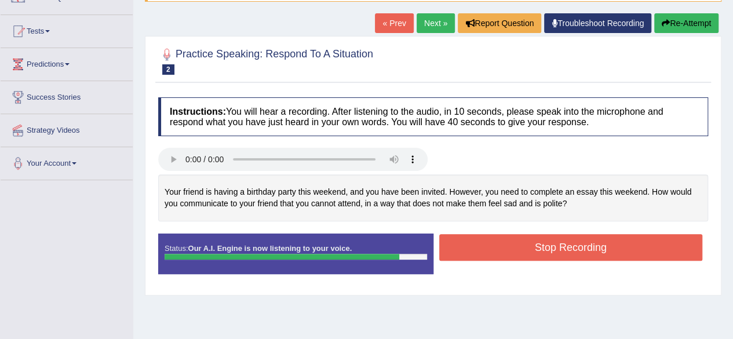
click at [603, 248] on button "Stop Recording" at bounding box center [570, 247] width 263 height 27
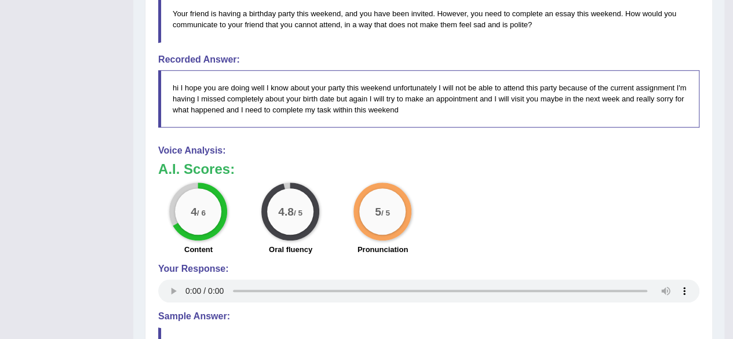
scroll to position [358, 0]
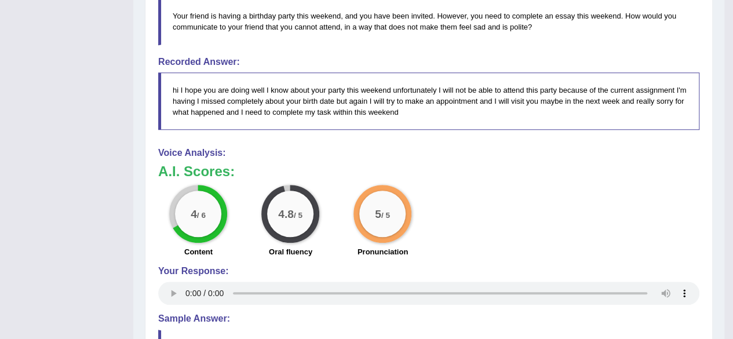
click at [723, 144] on div "Home Practice Speaking: Respond To A Situation Party Decline * Remember to use …" at bounding box center [428, 45] width 591 height 806
click at [719, 144] on div "Home Practice Speaking: Respond To A Situation Party Decline * Remember to use …" at bounding box center [428, 45] width 591 height 806
drag, startPoint x: 719, startPoint y: 144, endPoint x: 708, endPoint y: 156, distance: 16.4
click at [708, 156] on div "Home Practice Speaking: Respond To A Situation Party Decline * Remember to use …" at bounding box center [428, 45] width 591 height 806
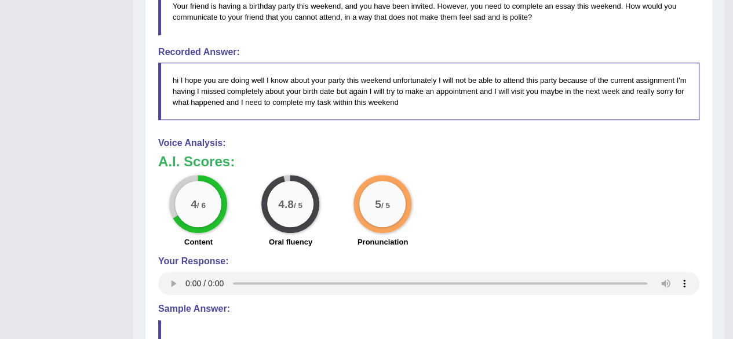
scroll to position [369, 0]
click at [622, 161] on h3 "A.I. Scores:" at bounding box center [428, 160] width 541 height 15
click at [621, 155] on h3 "A.I. Scores:" at bounding box center [428, 160] width 541 height 15
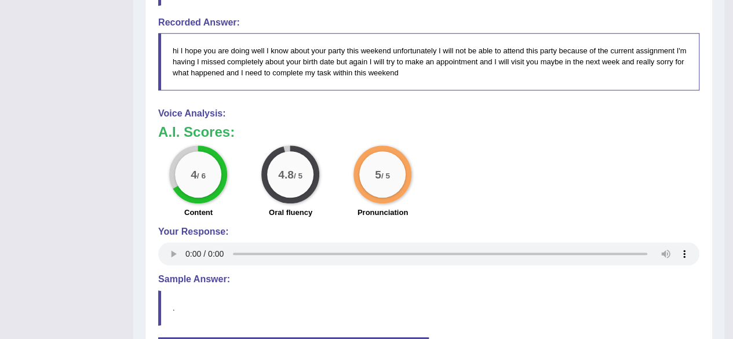
scroll to position [399, 0]
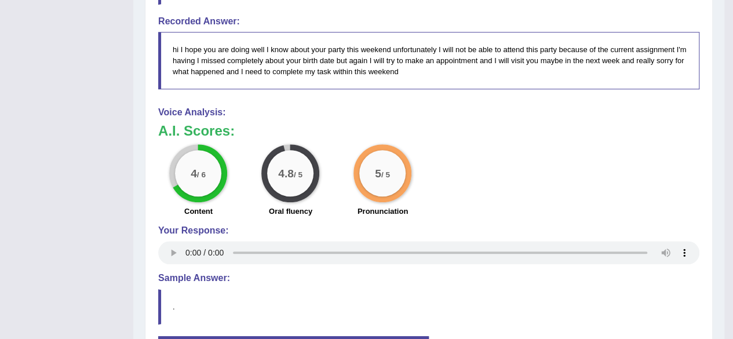
click at [625, 102] on div "Instructions: You will hear a recording. After listening to the audio, in 10 se…" at bounding box center [428, 96] width 547 height 591
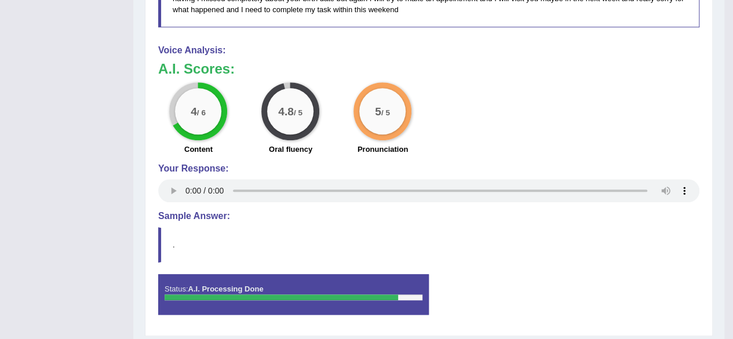
scroll to position [462, 0]
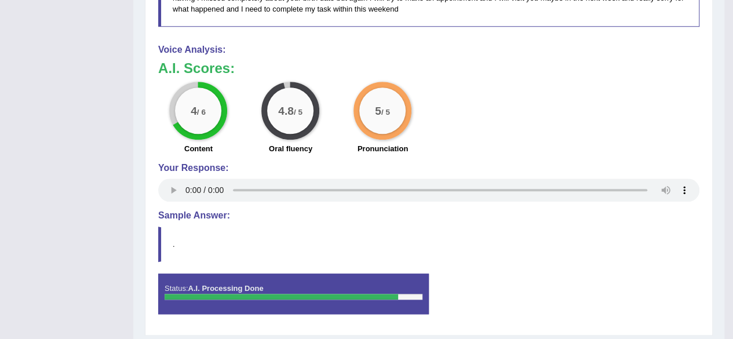
click at [661, 96] on div "4 / 6 Content 4.8 / 5 Oral fluency 5 / 5 Pronunciation" at bounding box center [428, 119] width 552 height 75
click at [665, 93] on div "4 / 6 Content 4.8 / 5 Oral fluency 5 / 5 Pronunciation" at bounding box center [428, 119] width 552 height 75
click at [675, 82] on div "4 / 6 Content 4.8 / 5 Oral fluency 5 / 5 Pronunciation" at bounding box center [428, 119] width 552 height 75
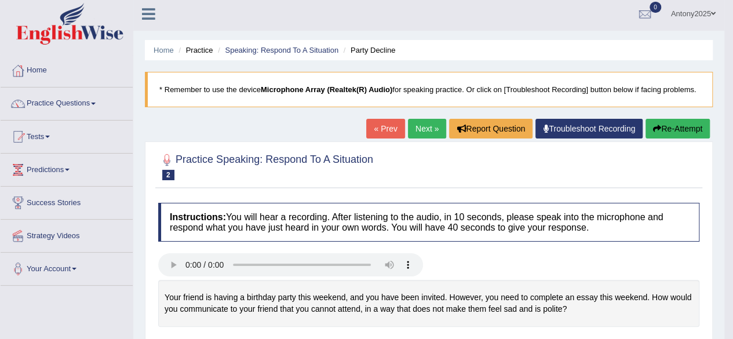
scroll to position [0, 0]
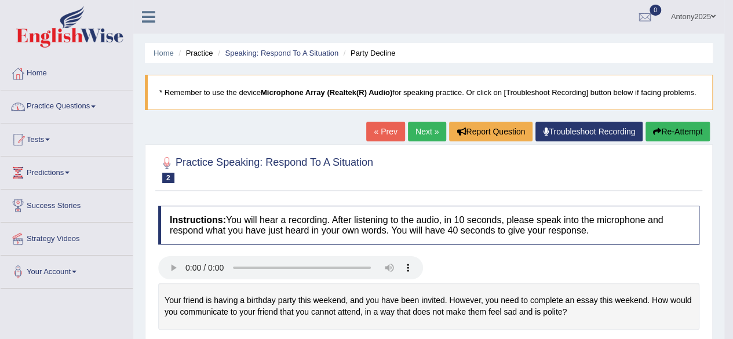
click at [100, 109] on link "Practice Questions" at bounding box center [67, 104] width 132 height 29
